Goal: Task Accomplishment & Management: Manage account settings

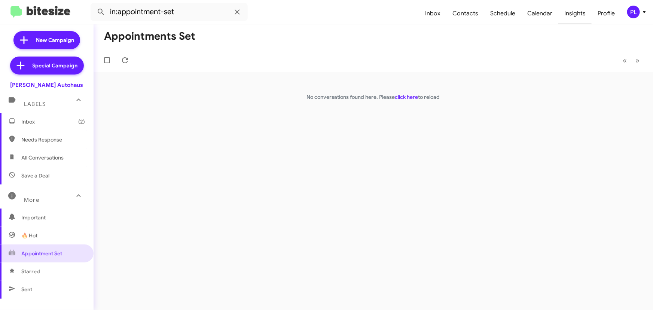
scroll to position [65, 0]
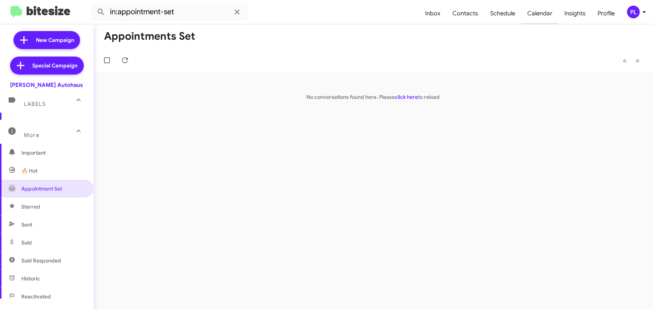
click at [531, 14] on span "Calendar" at bounding box center [539, 14] width 37 height 22
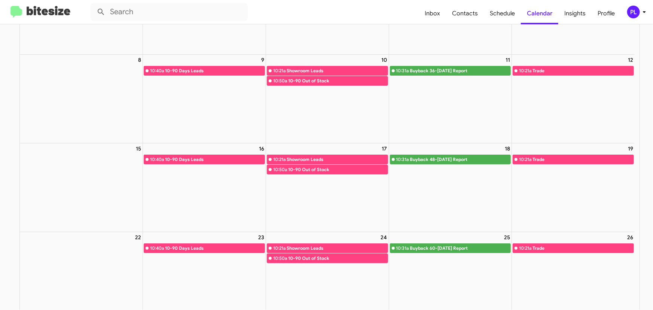
scroll to position [204, 0]
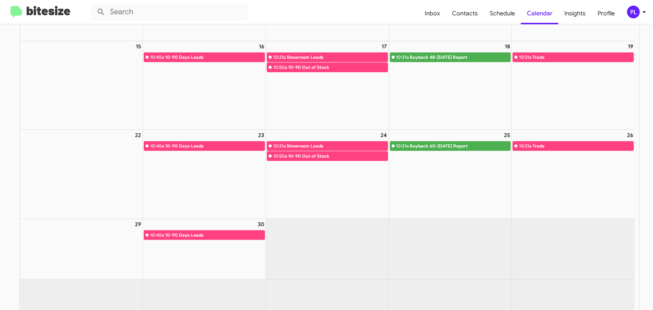
click at [644, 14] on icon at bounding box center [643, 11] width 9 height 9
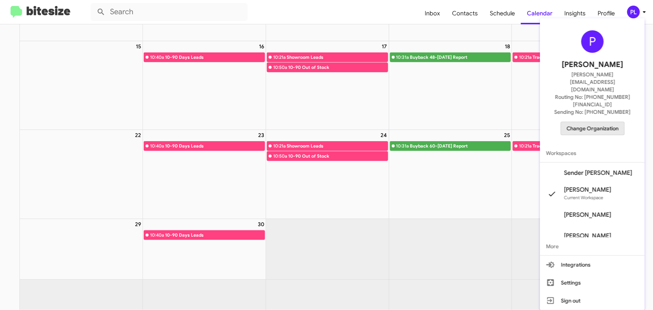
click at [599, 122] on span "Change Organization" at bounding box center [592, 128] width 52 height 13
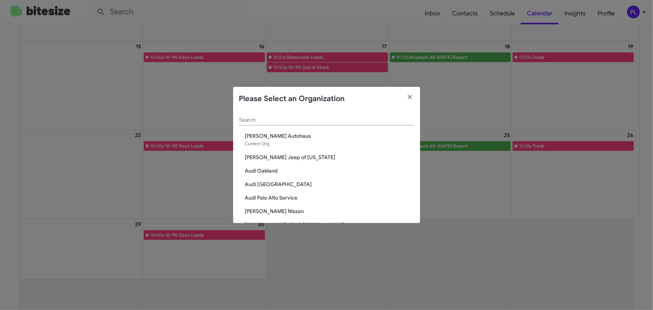
click at [268, 171] on span "Audi Oakland" at bounding box center [329, 170] width 169 height 7
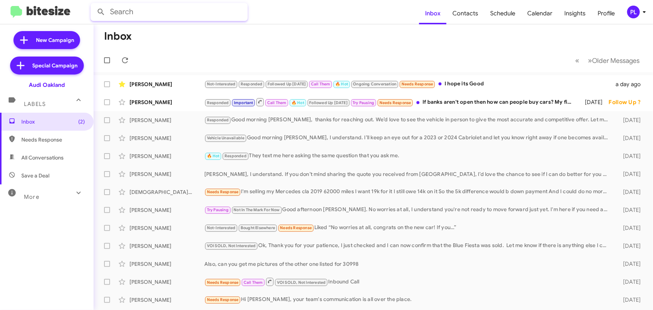
click at [176, 12] on input "text" at bounding box center [168, 12] width 157 height 18
click at [93, 4] on button at bounding box center [100, 11] width 15 height 15
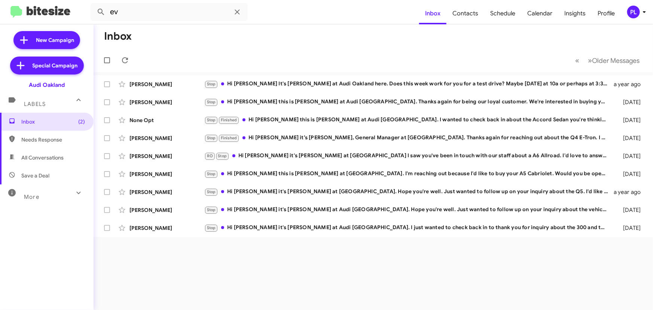
click at [49, 198] on div "More" at bounding box center [39, 194] width 67 height 14
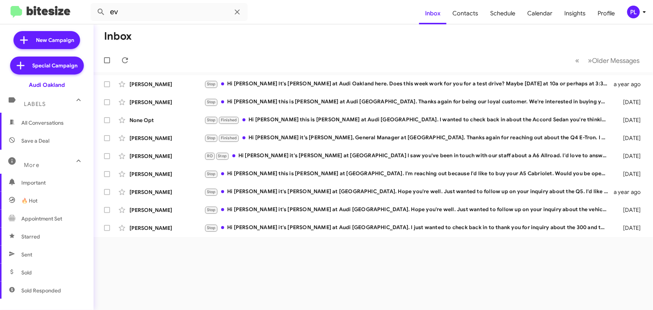
scroll to position [136, 0]
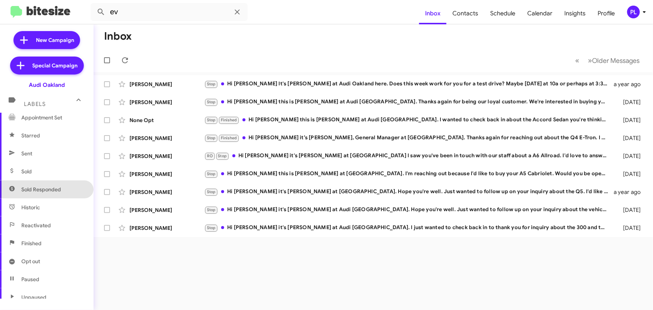
click at [50, 195] on span "Sold Responded" at bounding box center [46, 189] width 93 height 18
type input "in:sold-verified"
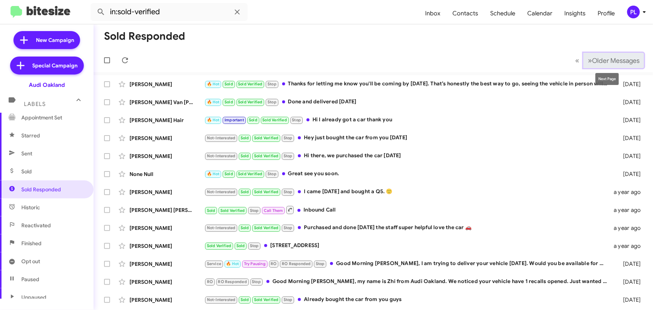
click at [611, 60] on span "Older Messages" at bounding box center [615, 60] width 47 height 8
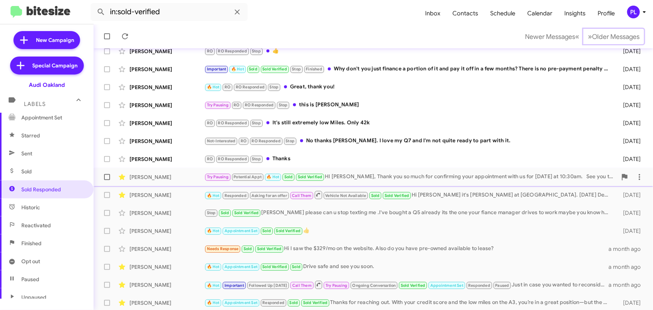
scroll to position [124, 0]
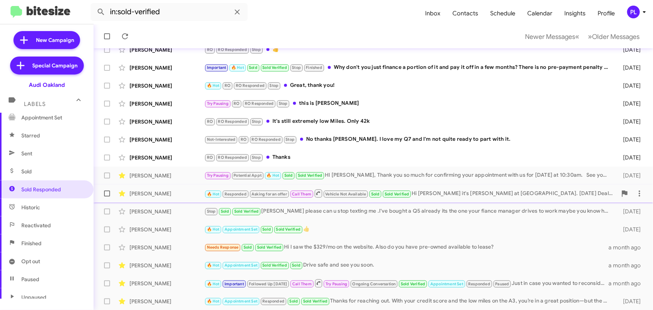
click at [458, 196] on div "🔥 Hot Responded Asking for an offer Call Them Vehicle Not Available Sold Sold V…" at bounding box center [410, 192] width 412 height 9
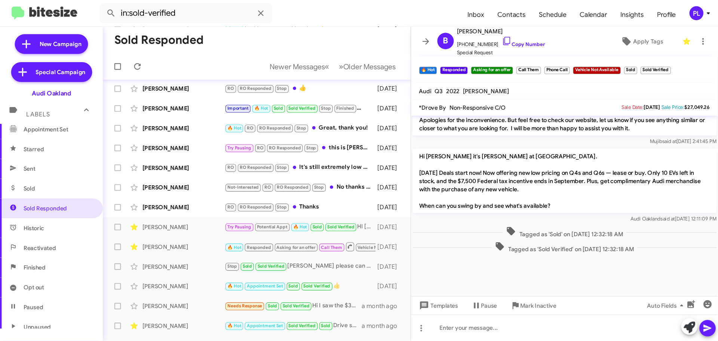
scroll to position [416, 0]
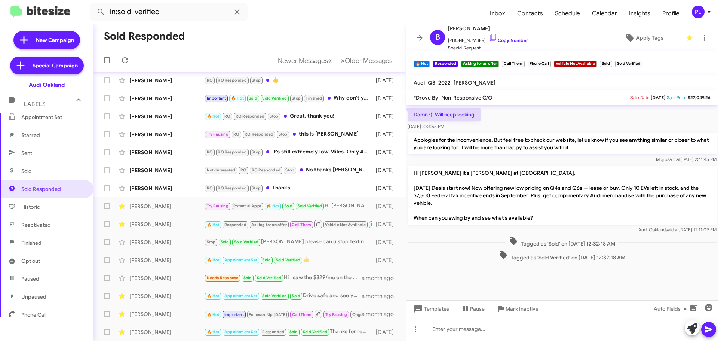
click at [652, 9] on icon at bounding box center [709, 11] width 9 height 9
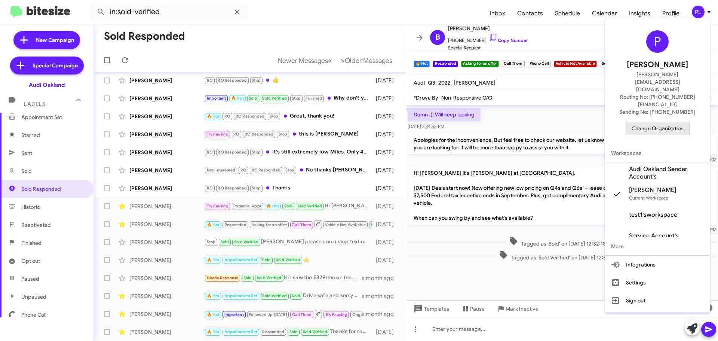
click at [652, 122] on span "Change Organization" at bounding box center [658, 128] width 52 height 13
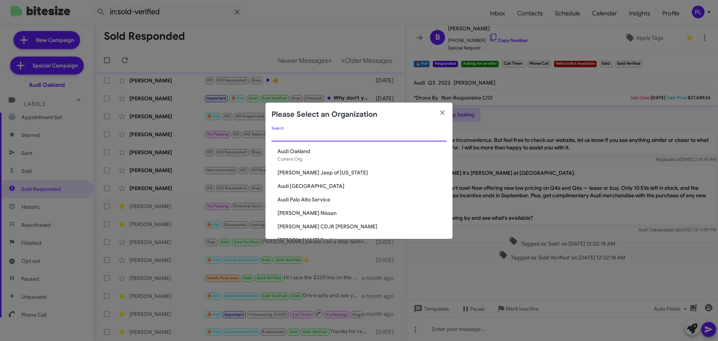
click at [346, 135] on input "Search" at bounding box center [358, 136] width 175 height 6
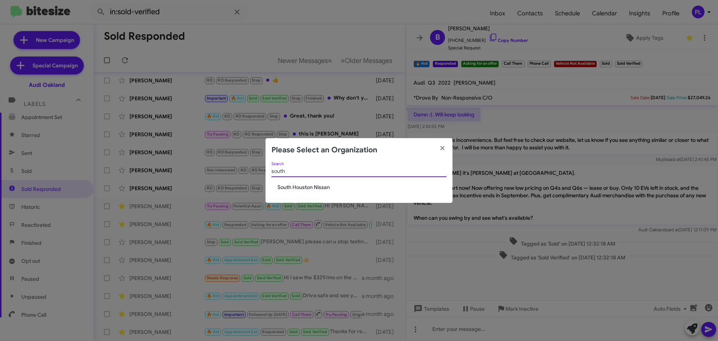
type input "south"
click at [314, 192] on div "south Search South Houston Nissan" at bounding box center [359, 182] width 187 height 41
click at [316, 187] on span "South Houston Nissan" at bounding box center [361, 186] width 169 height 7
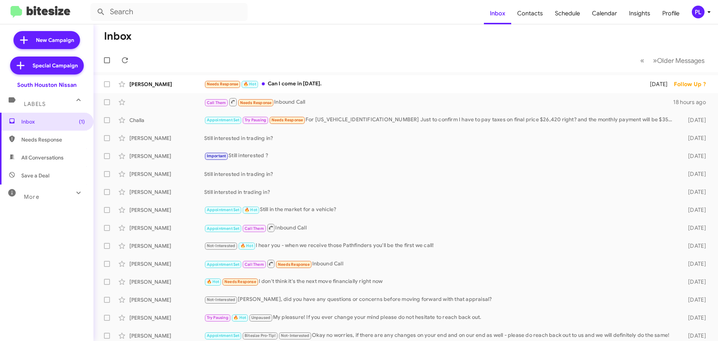
click at [46, 192] on div "More" at bounding box center [39, 194] width 67 height 14
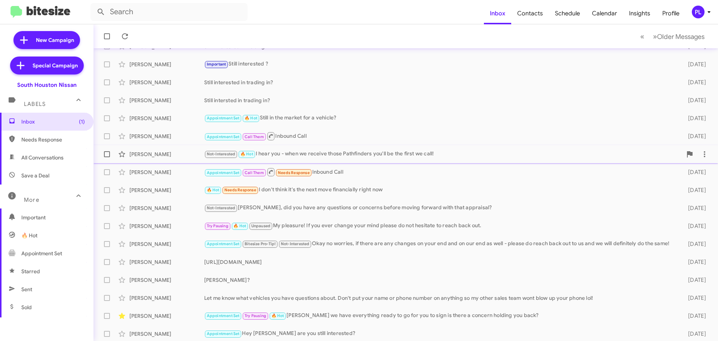
scroll to position [93, 0]
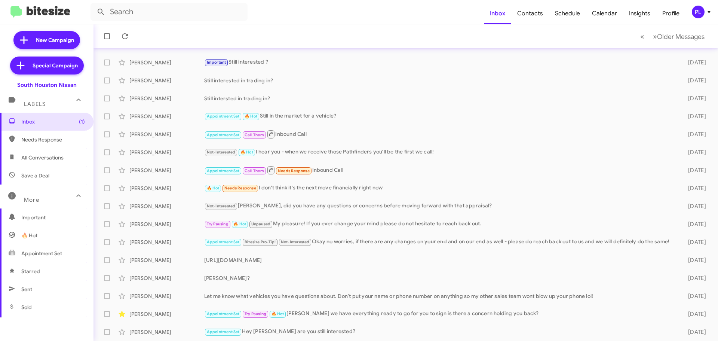
click at [706, 13] on icon at bounding box center [709, 11] width 9 height 9
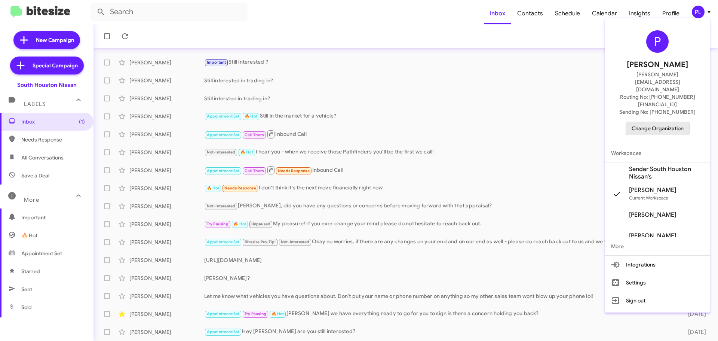
click at [640, 122] on span "Change Organization" at bounding box center [658, 128] width 52 height 13
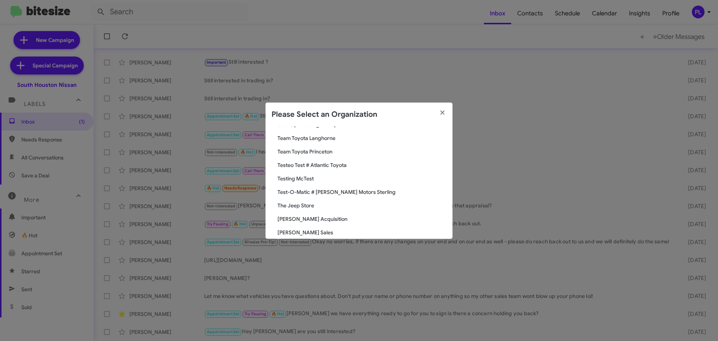
scroll to position [1377, 0]
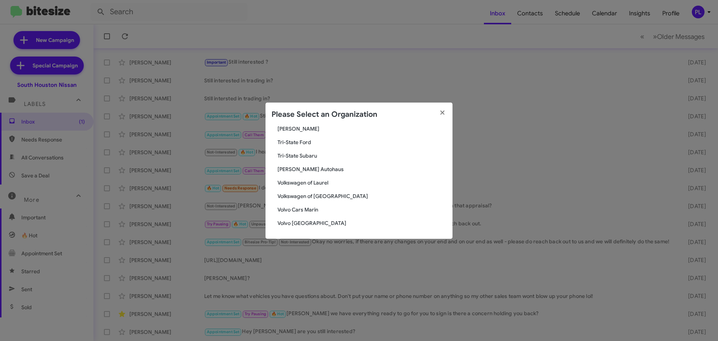
click at [289, 166] on span "[PERSON_NAME] Autohaus" at bounding box center [361, 168] width 169 height 7
